Goal: Connect with others: Connect with others

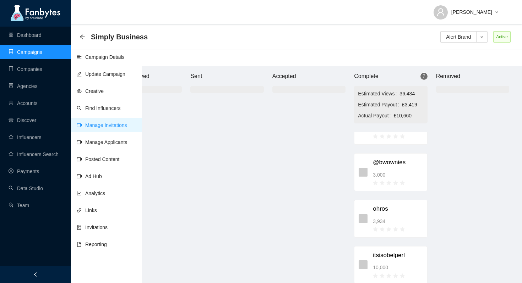
scroll to position [162, 0]
click at [384, 223] on span "3,934" at bounding box center [379, 224] width 12 height 8
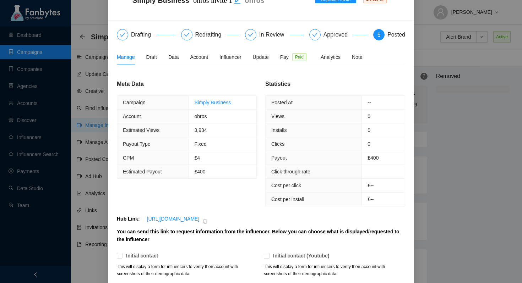
scroll to position [24, 0]
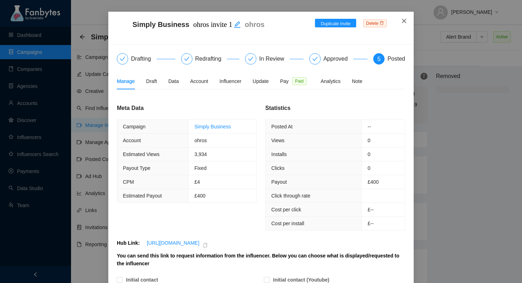
click at [405, 20] on icon "close" at bounding box center [404, 21] width 6 height 6
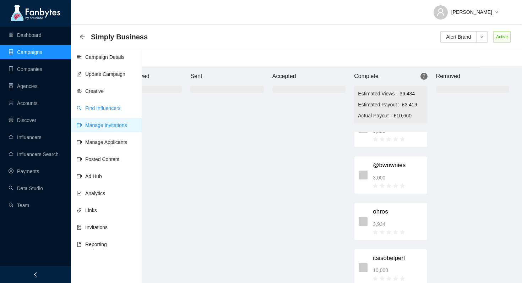
click at [103, 107] on link "Find Influencers" at bounding box center [99, 108] width 44 height 6
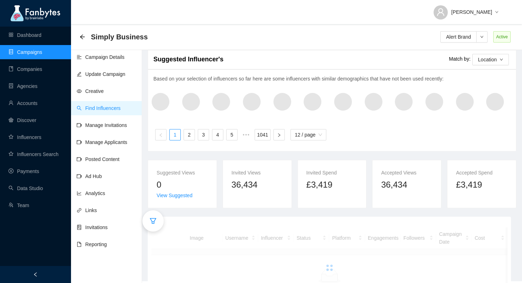
click at [159, 222] on div at bounding box center [152, 221] width 21 height 21
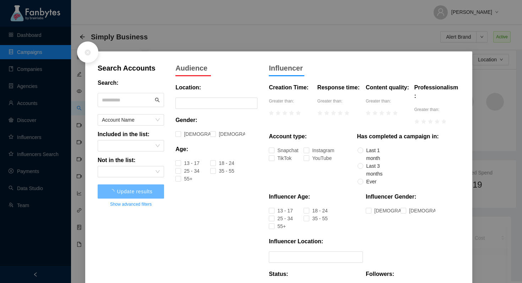
click at [145, 101] on input "text" at bounding box center [127, 100] width 51 height 11
type input "*****"
click at [135, 194] on span "Update results" at bounding box center [131, 192] width 36 height 6
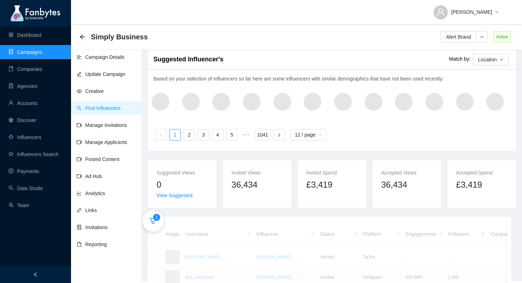
click at [135, 194] on div "Search Accounts Search: ***** Account Name Included in the list: Not in the lis…" at bounding box center [261, 141] width 522 height 283
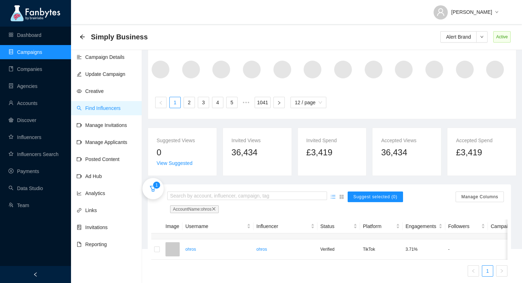
scroll to position [50, 0]
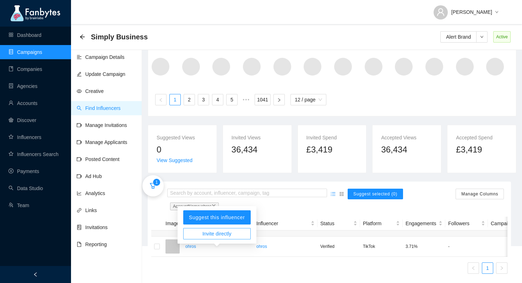
click at [220, 230] on span "Invite directly" at bounding box center [216, 234] width 29 height 8
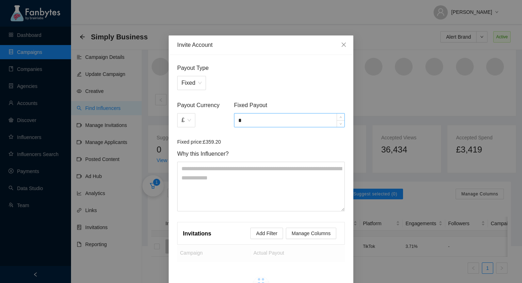
click at [251, 122] on input "*" at bounding box center [289, 120] width 110 height 13
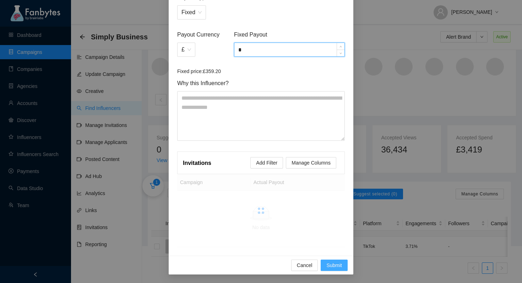
type input "*"
click at [337, 266] on span "Submit" at bounding box center [334, 266] width 16 height 8
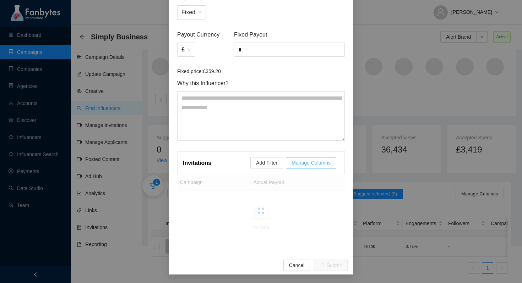
scroll to position [67, 0]
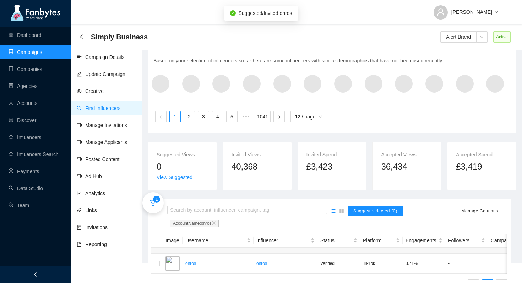
scroll to position [50, 0]
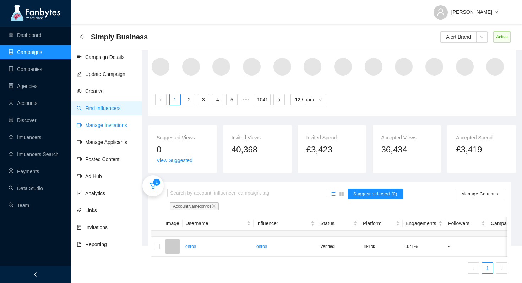
click at [103, 124] on link "Manage Invitations" at bounding box center [102, 125] width 50 height 6
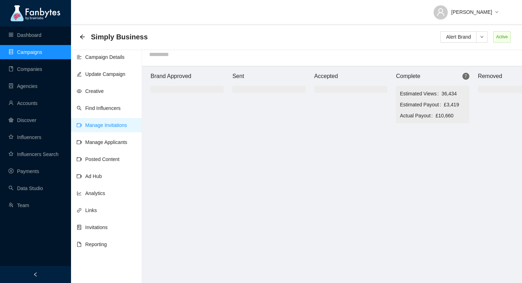
scroll to position [7, 0]
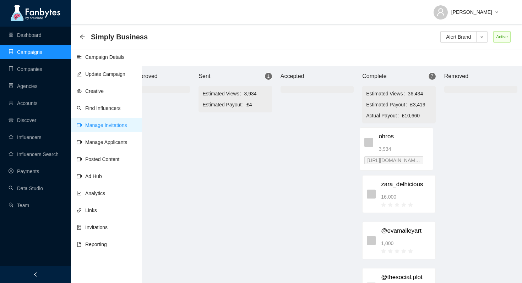
drag, startPoint x: 265, startPoint y: 136, endPoint x: 394, endPoint y: 143, distance: 129.4
click at [394, 143] on div "Brand Approved Sent 1 Estimated Views 3,934 Estimated Payout £4 ohros 3,934 [UR…" at bounding box center [317, 174] width 426 height 217
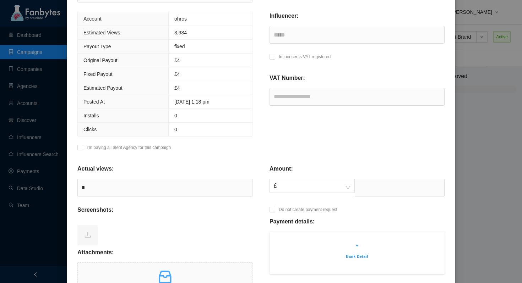
scroll to position [128, 0]
click at [369, 187] on input "text" at bounding box center [400, 188] width 90 height 18
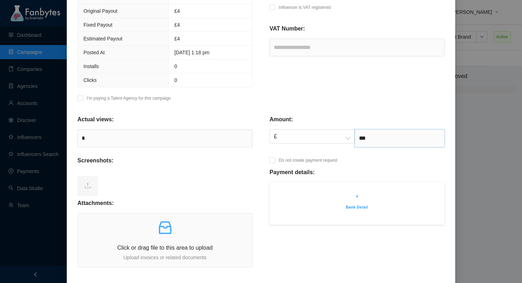
scroll to position [185, 0]
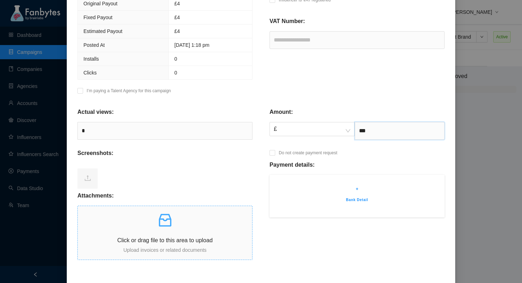
type input "***"
click at [156, 227] on p at bounding box center [165, 220] width 174 height 17
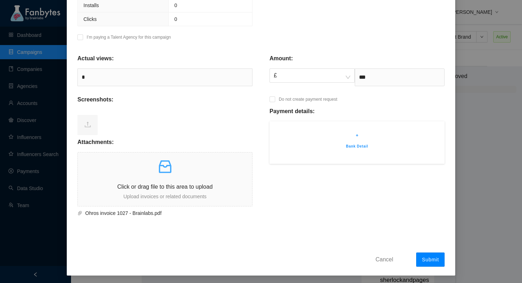
click at [434, 259] on span "Submit" at bounding box center [430, 260] width 17 height 6
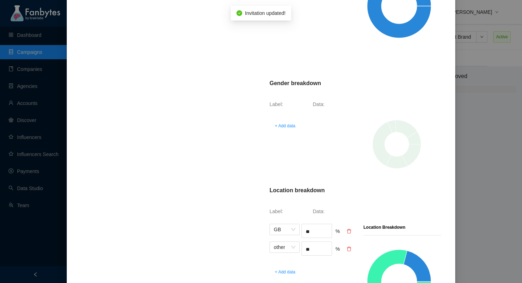
scroll to position [349, 0]
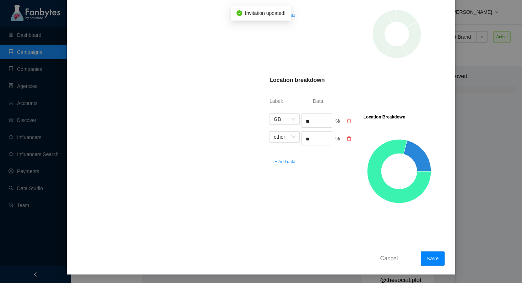
click at [433, 253] on button "Save" at bounding box center [433, 259] width 24 height 14
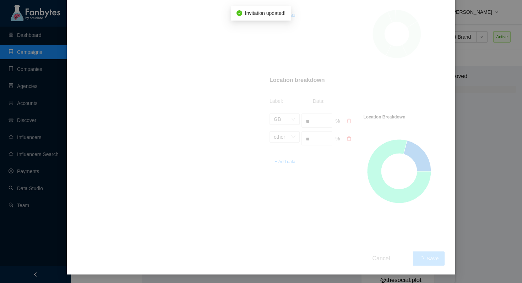
scroll to position [0, 0]
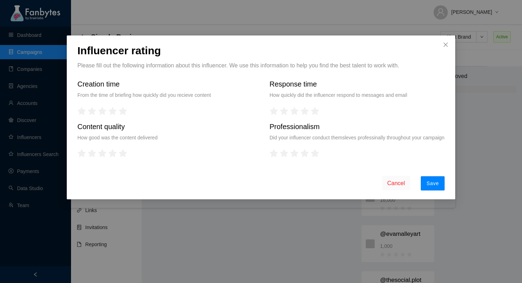
click at [424, 191] on button "Save" at bounding box center [433, 183] width 24 height 14
